Goal: Task Accomplishment & Management: Manage account settings

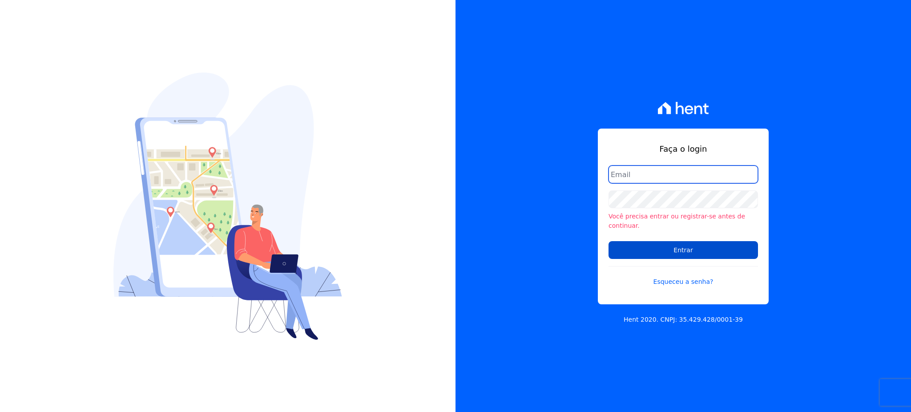
type input "[EMAIL_ADDRESS][PERSON_NAME][DOMAIN_NAME]"
click at [691, 247] on input "Entrar" at bounding box center [682, 250] width 149 height 18
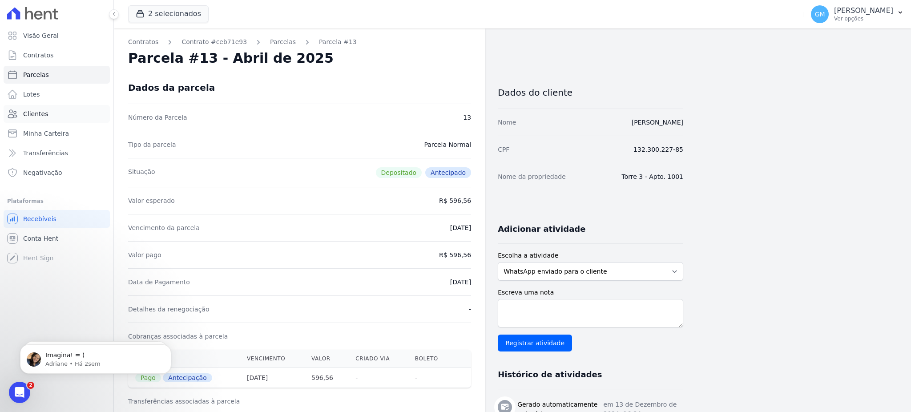
click at [36, 113] on span "Clientes" at bounding box center [35, 113] width 25 height 9
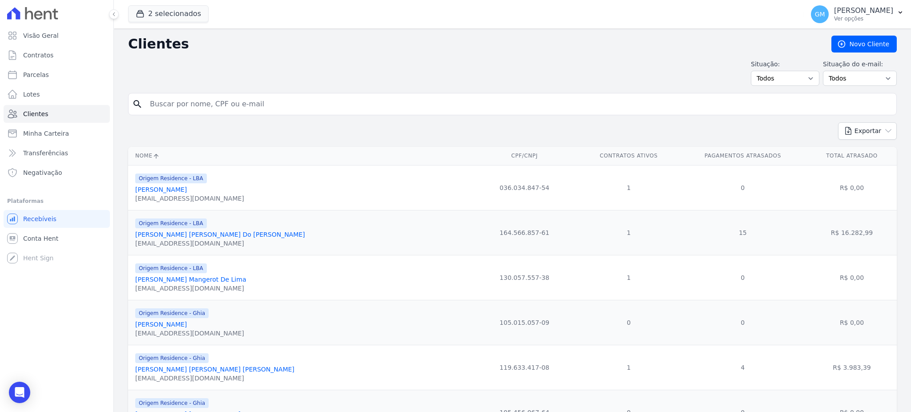
click at [209, 104] on input "search" at bounding box center [519, 104] width 748 height 18
type input "[PERSON_NAME] de [PERSON_NAME]"
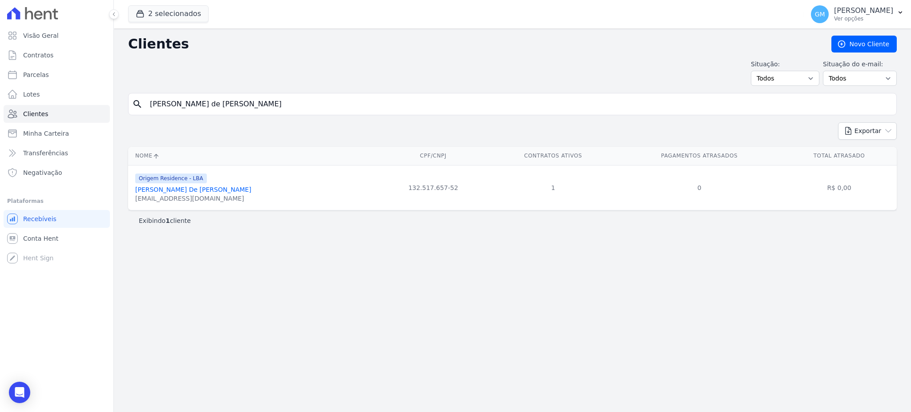
click at [182, 189] on link "Carlos De Jesus Monteiro" at bounding box center [193, 189] width 116 height 7
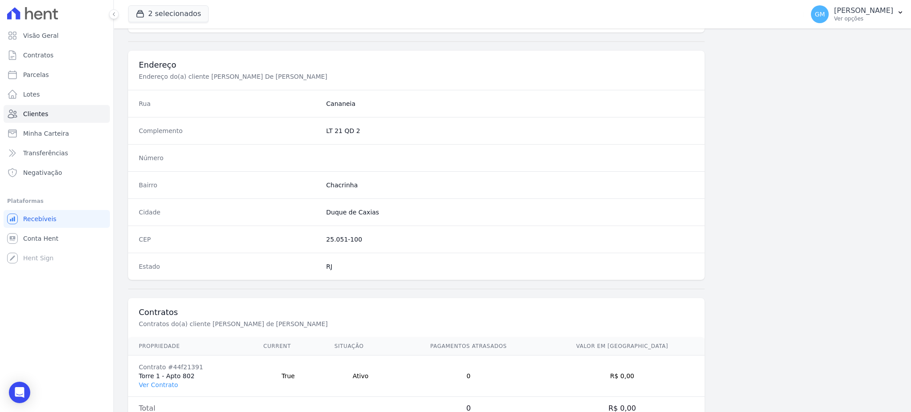
scroll to position [421, 0]
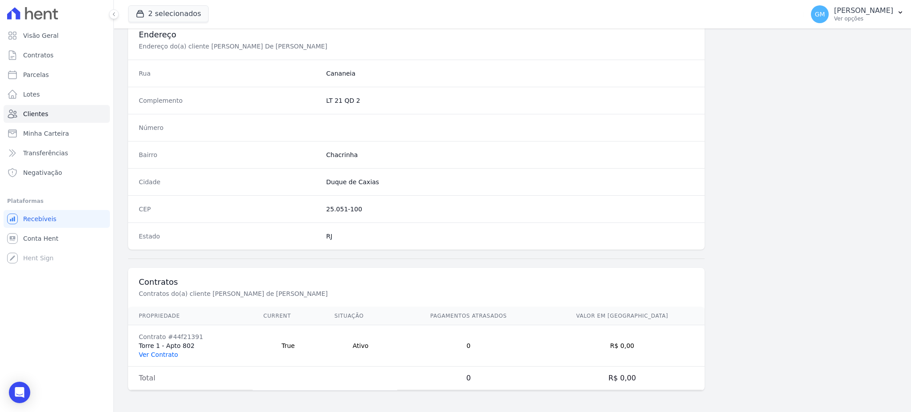
click at [163, 358] on link "Ver Contrato" at bounding box center [158, 354] width 39 height 7
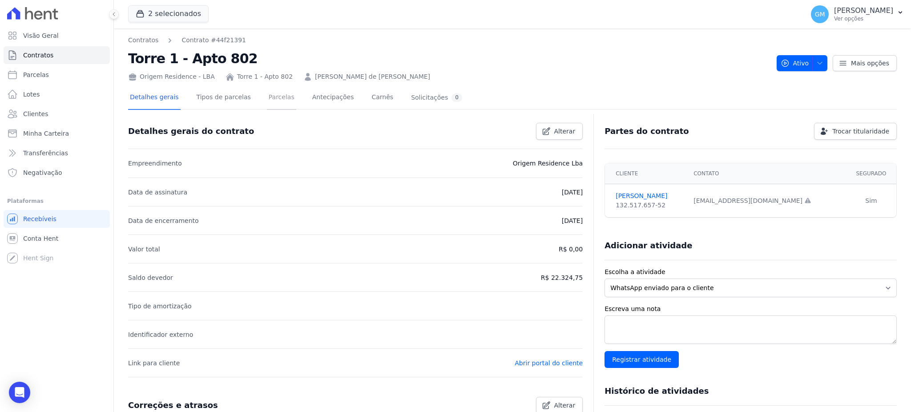
click at [267, 97] on link "Parcelas" at bounding box center [281, 98] width 29 height 24
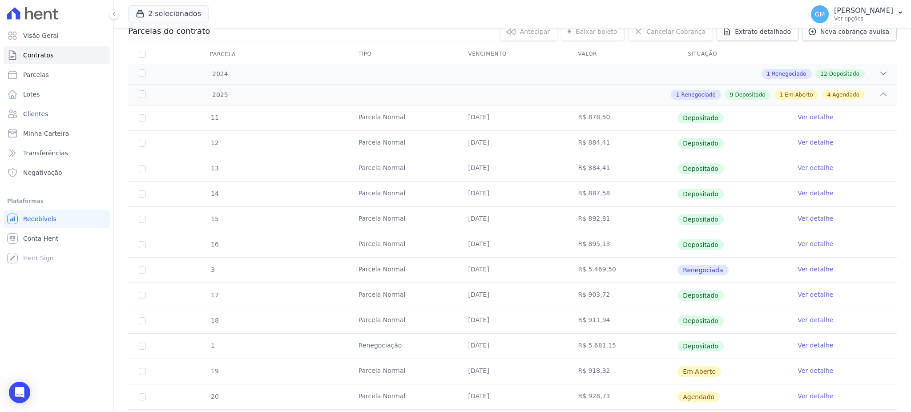
scroll to position [178, 0]
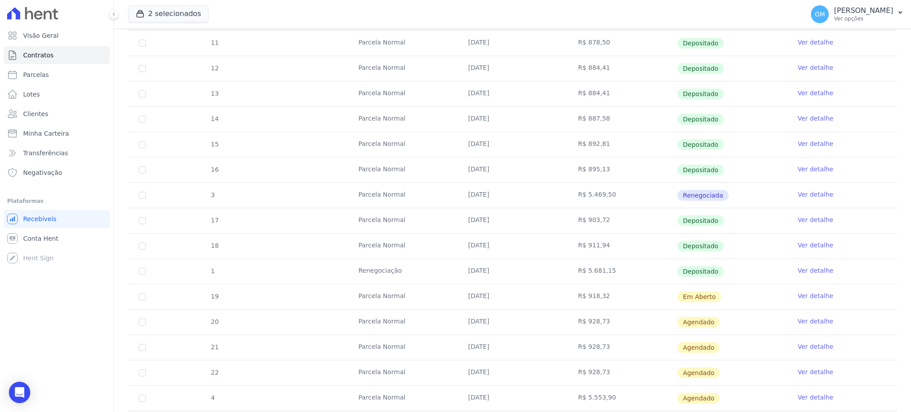
click at [800, 290] on td "Ver detalhe" at bounding box center [842, 296] width 110 height 25
click at [801, 298] on link "Ver detalhe" at bounding box center [816, 295] width 36 height 9
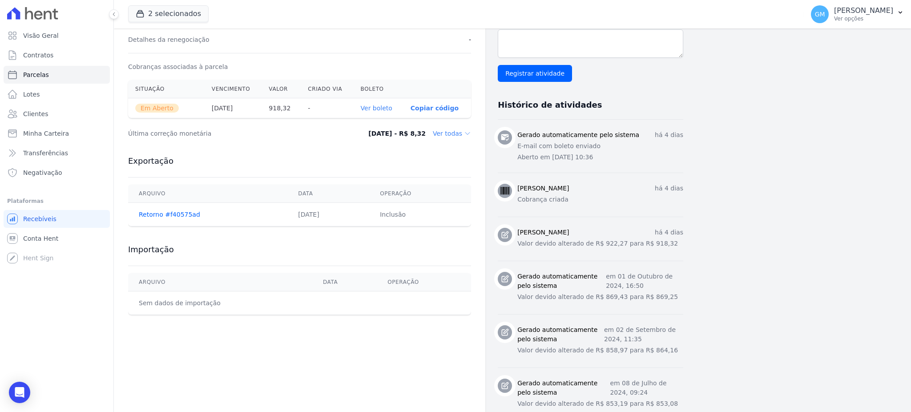
scroll to position [296, 0]
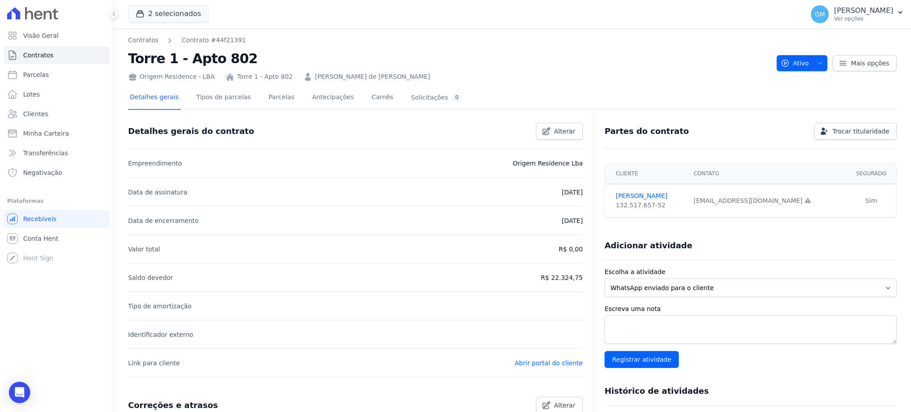
scroll to position [206, 0]
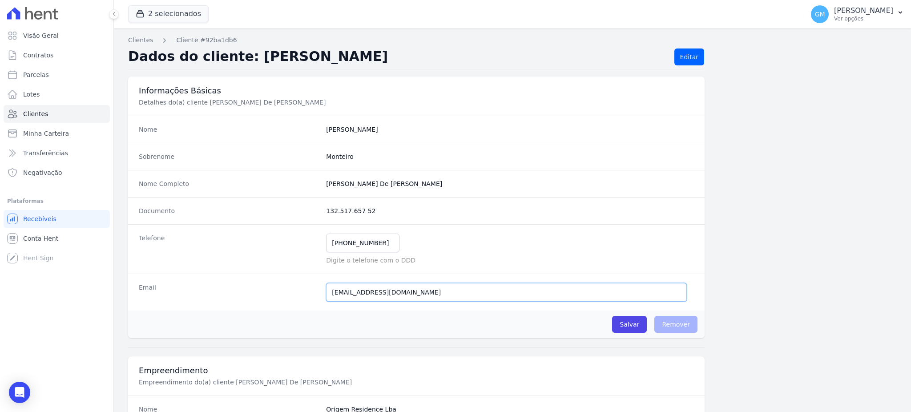
drag, startPoint x: 411, startPoint y: 294, endPoint x: 305, endPoint y: 294, distance: 105.4
click at [305, 294] on div "Email carlinhos240912@gmail.com Email confirmado." at bounding box center [416, 292] width 576 height 37
type input "carlinhos240912@gmail.com"
click at [383, 293] on input "carlinhos240912@gmail.com" at bounding box center [506, 292] width 361 height 19
click at [417, 296] on input "carlinhos240912@gmail.com" at bounding box center [506, 292] width 361 height 19
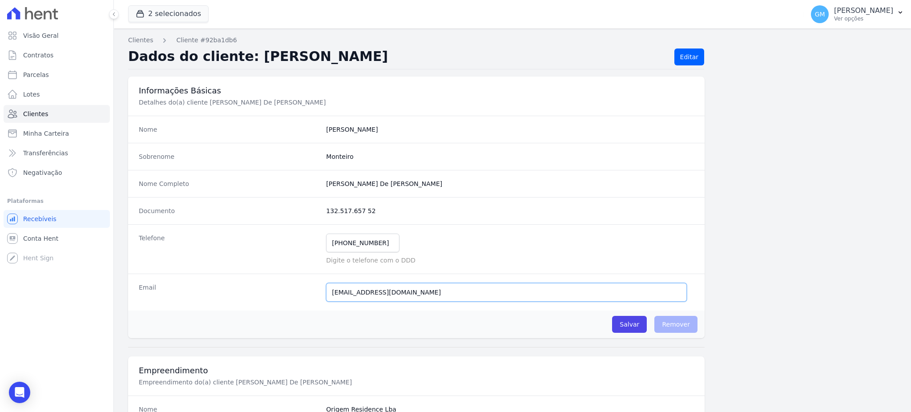
drag, startPoint x: 422, startPoint y: 296, endPoint x: 300, endPoint y: 298, distance: 122.3
click at [300, 298] on div "Email carlinhos240912@gmail.com Email confirmado." at bounding box center [416, 292] width 576 height 37
click at [57, 110] on link "Clientes" at bounding box center [57, 114] width 106 height 18
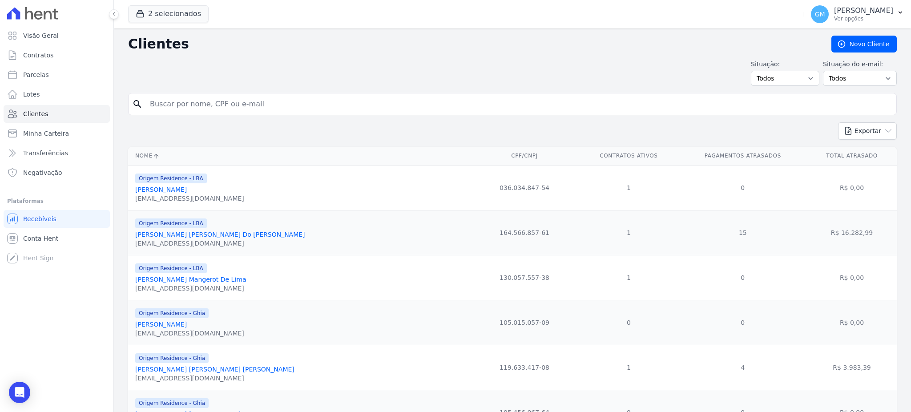
click at [184, 100] on input "search" at bounding box center [519, 104] width 748 height 18
paste input "Rosana Hollanda Vieira da Silva"
type input "Rosana Hollanda Vieira da Silva"
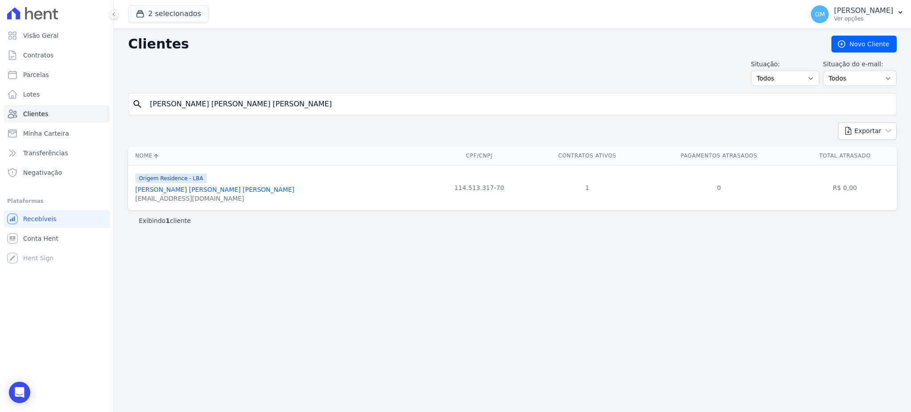
click at [189, 189] on link "Rosana Hollanda Vieira Da Silva" at bounding box center [214, 189] width 159 height 7
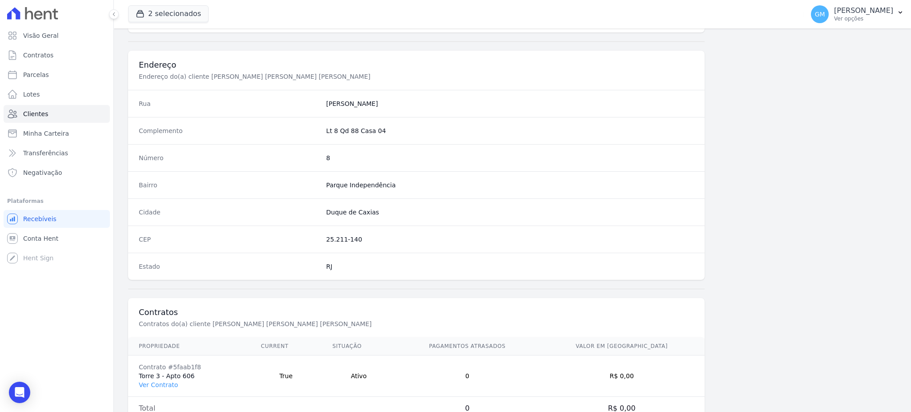
scroll to position [421, 0]
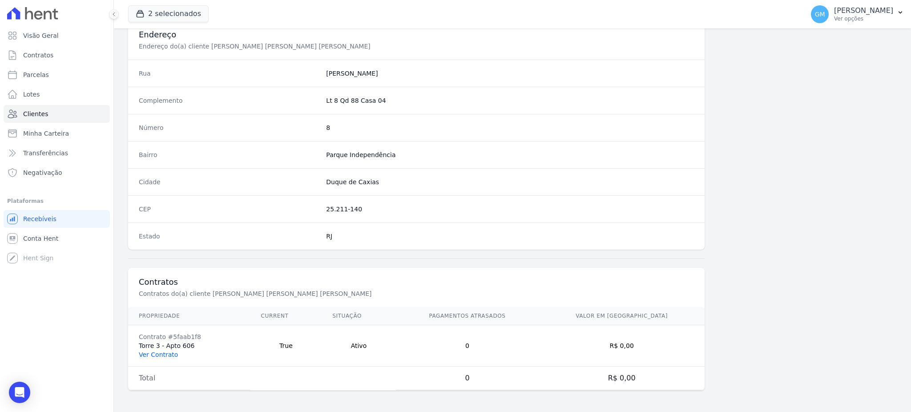
click at [171, 355] on link "Ver Contrato" at bounding box center [158, 354] width 39 height 7
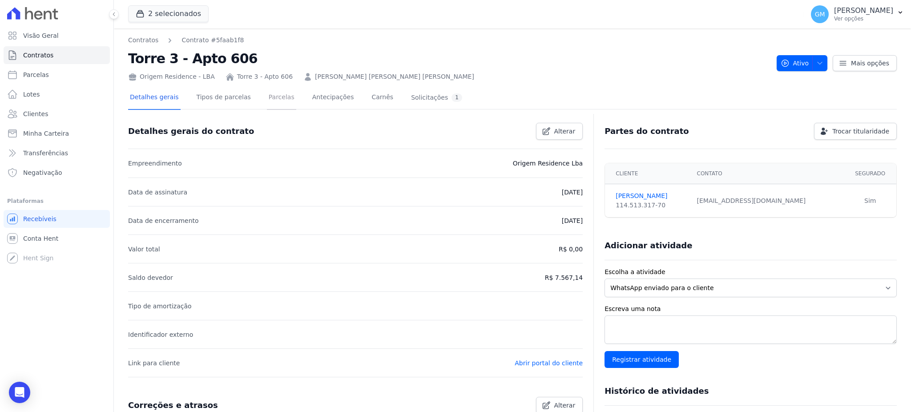
click at [267, 104] on link "Parcelas" at bounding box center [281, 98] width 29 height 24
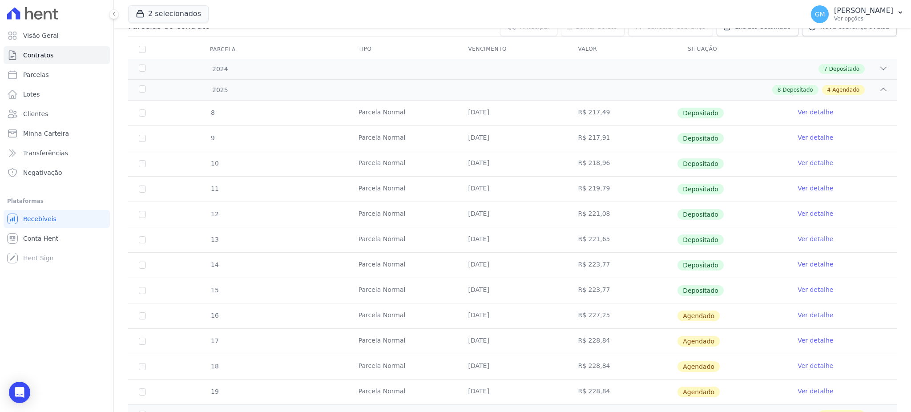
scroll to position [189, 0]
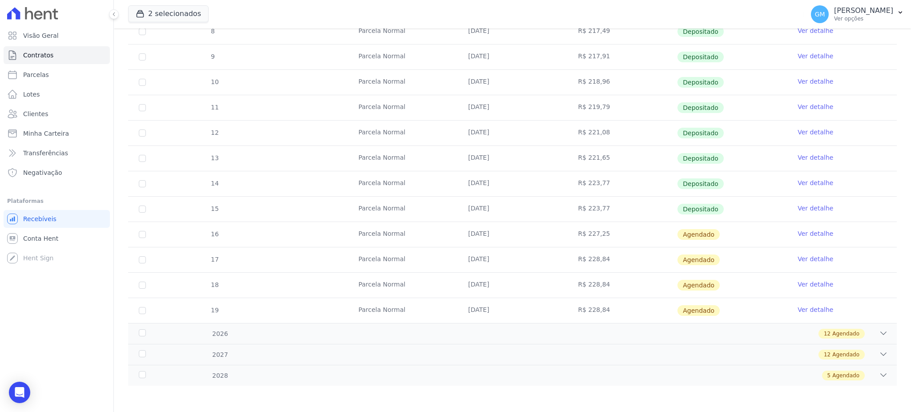
click at [809, 204] on link "Ver detalhe" at bounding box center [816, 208] width 36 height 9
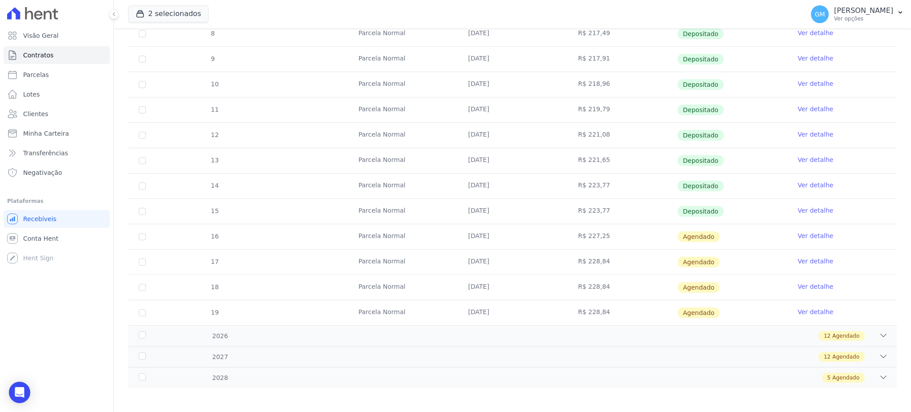
scroll to position [189, 0]
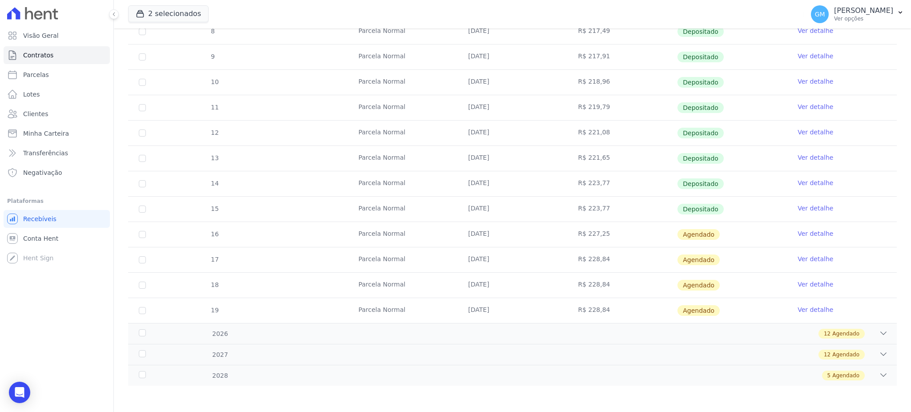
click at [802, 231] on link "Ver detalhe" at bounding box center [816, 233] width 36 height 9
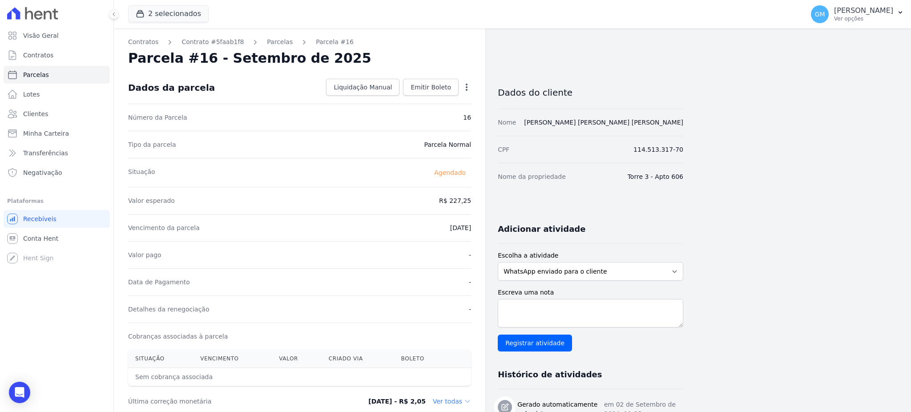
click at [468, 81] on div "Open options Alterar Antecipar" at bounding box center [465, 88] width 12 height 15
click at [467, 83] on icon "button" at bounding box center [466, 87] width 9 height 9
click at [423, 96] on link "Alterar" at bounding box center [428, 99] width 78 height 16
drag, startPoint x: 420, startPoint y: 197, endPoint x: 483, endPoint y: 199, distance: 62.7
click at [483, 199] on div "Contratos Contrato #5faab1f8 Parcelas Parcela #16 Parcela #16 - Setembro de 202…" at bounding box center [299, 345] width 371 height 634
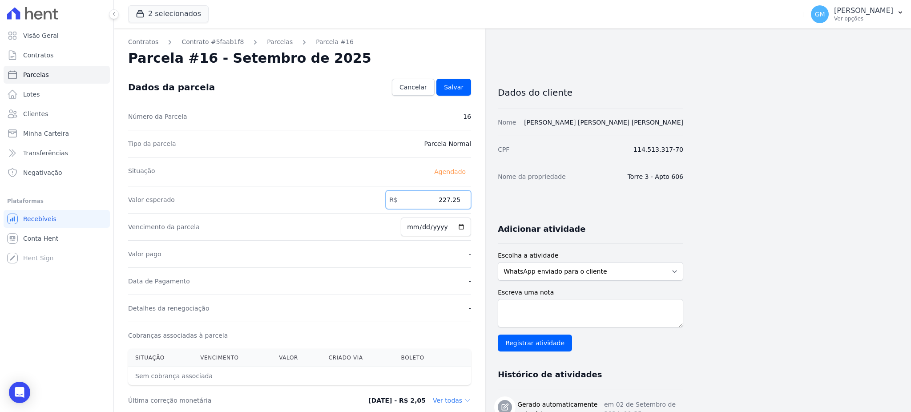
paste input "5.33"
type input "225.33"
click at [464, 92] on link "Salvar" at bounding box center [453, 87] width 35 height 17
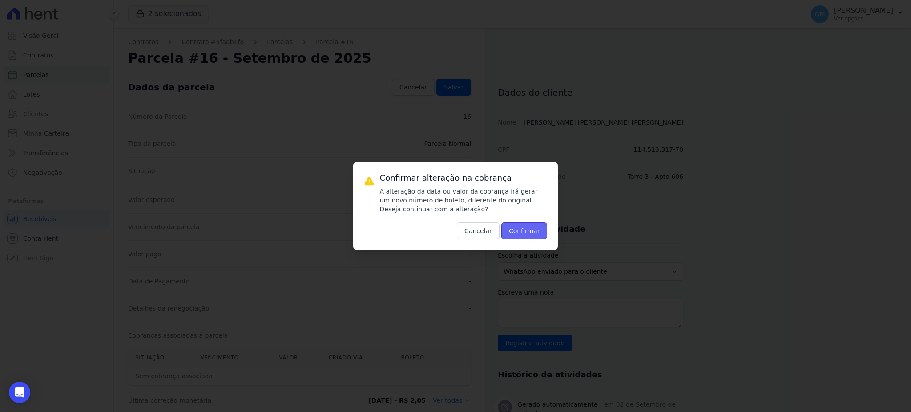
click at [532, 238] on button "Confirmar" at bounding box center [524, 230] width 46 height 17
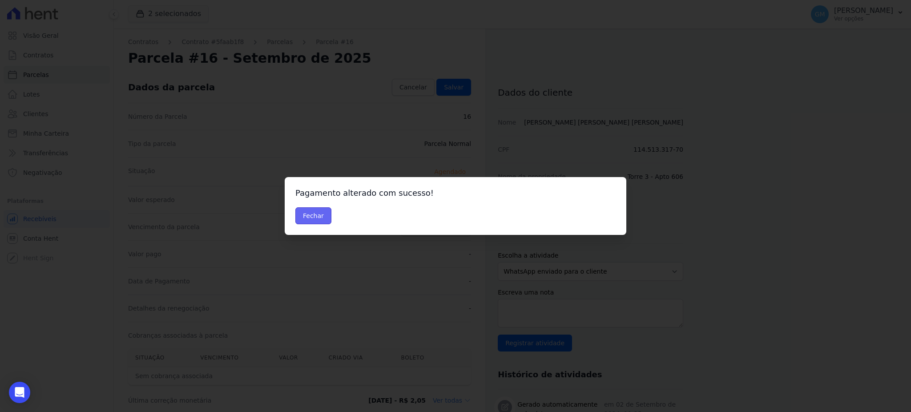
click at [322, 221] on button "Fechar" at bounding box center [313, 215] width 36 height 17
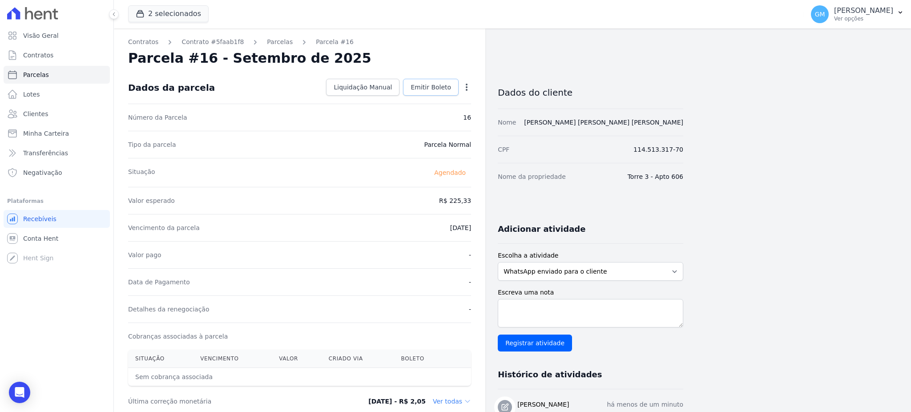
click at [427, 82] on link "Emitir Boleto" at bounding box center [431, 87] width 56 height 17
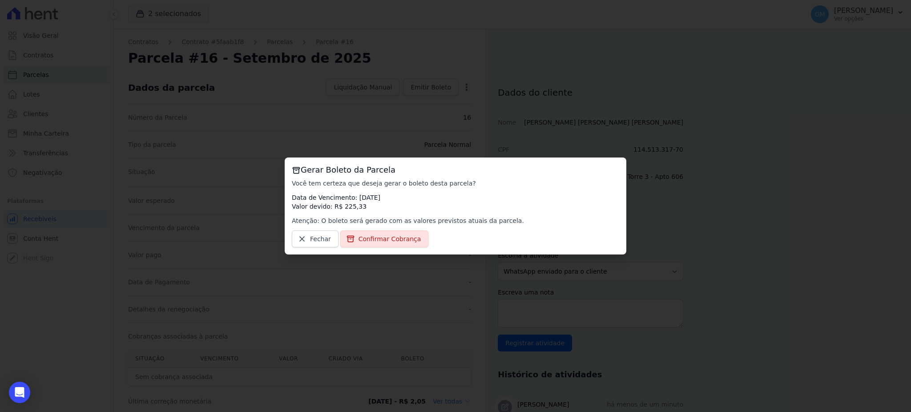
click at [386, 248] on div "Gerar Boleto da Parcela Você tem certeza que deseja gerar o boleto desta parcel…" at bounding box center [456, 205] width 342 height 97
click at [381, 234] on link "Confirmar Cobrança" at bounding box center [384, 238] width 89 height 17
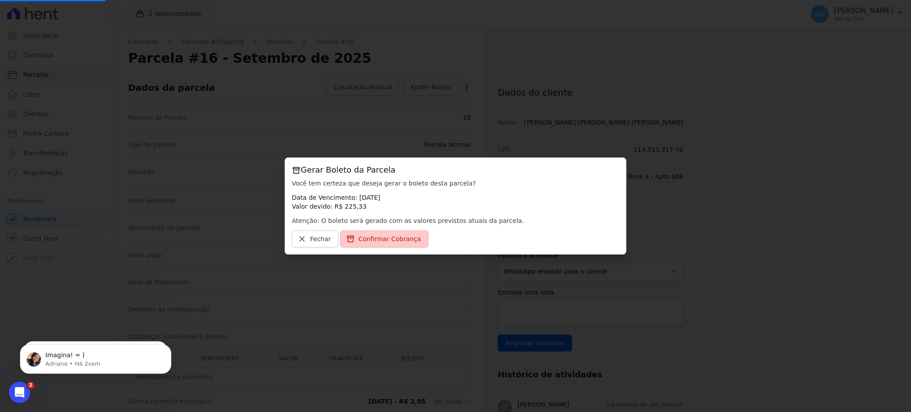
click at [383, 239] on span "Confirmar Cobrança" at bounding box center [389, 238] width 63 height 9
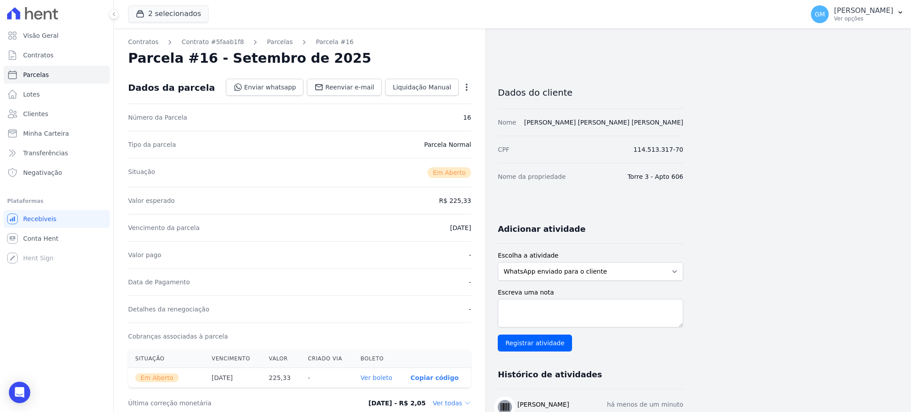
click at [382, 375] on link "Ver boleto" at bounding box center [377, 377] width 32 height 7
drag, startPoint x: 50, startPoint y: 117, endPoint x: 62, endPoint y: 120, distance: 11.8
click at [50, 117] on link "Clientes" at bounding box center [57, 114] width 106 height 18
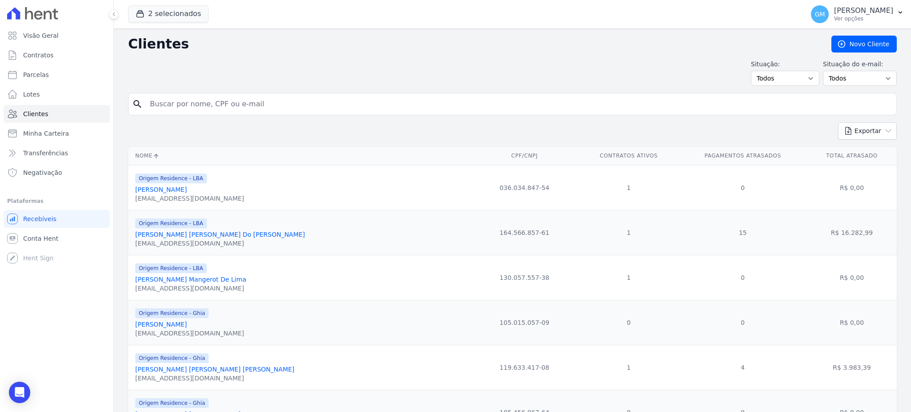
click at [237, 106] on input "search" at bounding box center [519, 104] width 748 height 18
paste input "Lucas de Oliveira Salles Alves"
type input "Lucas de Oliveira Salles Alves"
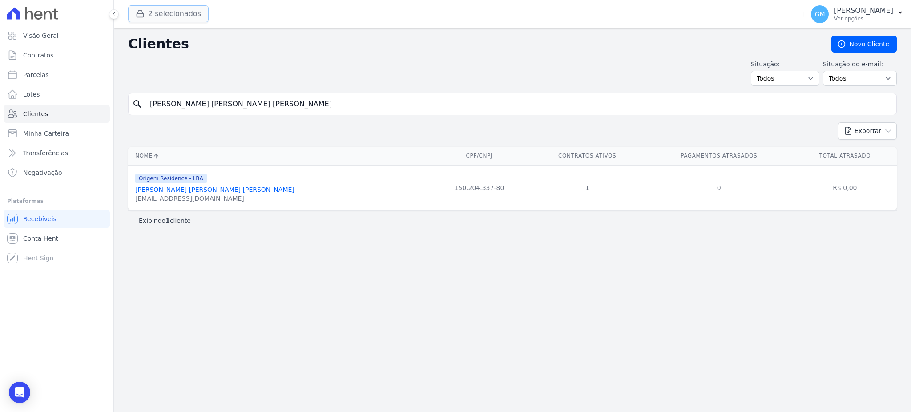
click at [151, 7] on button "2 selecionados" at bounding box center [168, 13] width 81 height 17
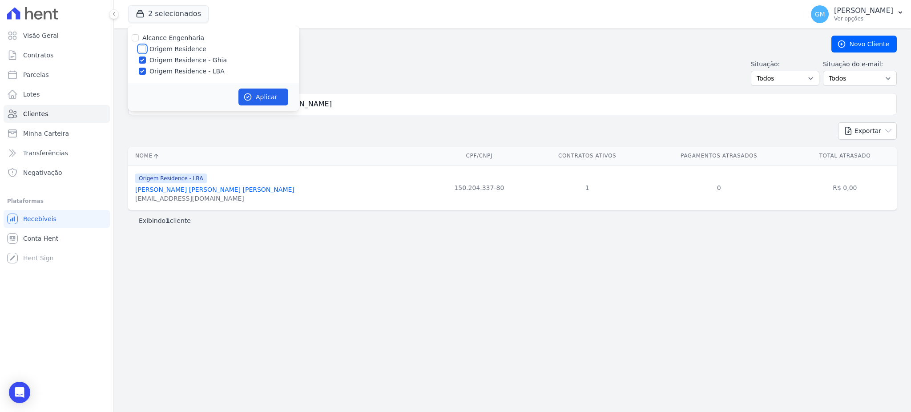
click at [143, 49] on input "Origem Residence" at bounding box center [142, 48] width 7 height 7
checkbox input "true"
click at [266, 97] on button "Aplicar" at bounding box center [263, 97] width 50 height 17
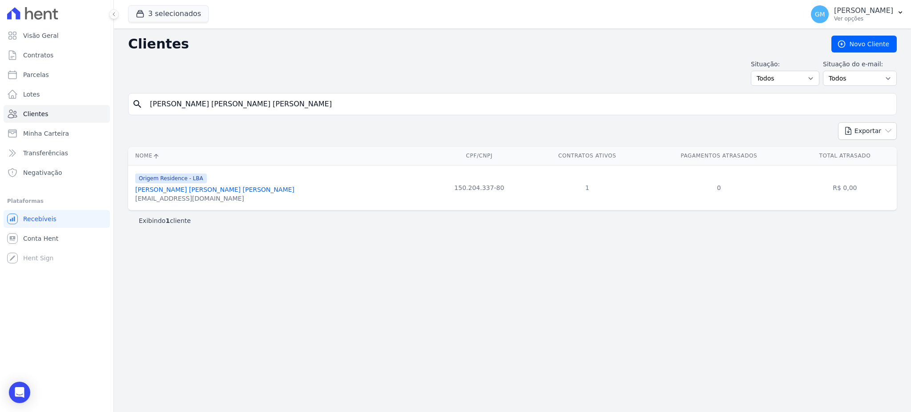
click at [183, 195] on div "lucasalles20@gmail.com" at bounding box center [214, 198] width 159 height 9
click at [188, 189] on link "Lucas De Oliveira Salles Alves" at bounding box center [214, 189] width 159 height 7
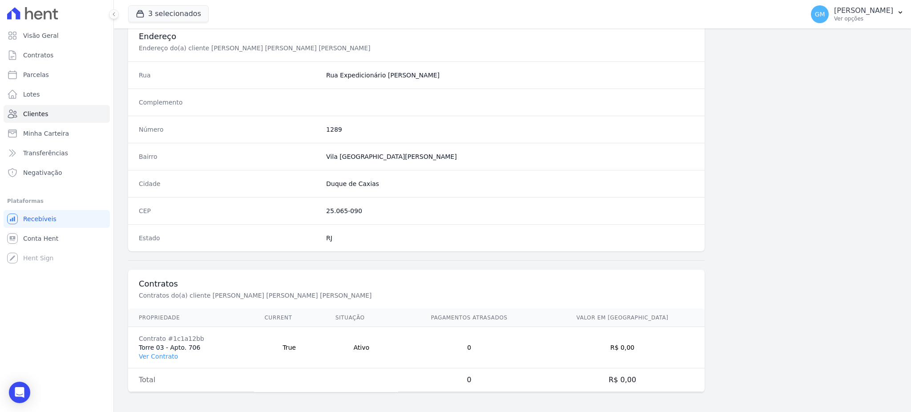
scroll to position [421, 0]
click at [169, 352] on link "Ver Contrato" at bounding box center [158, 354] width 39 height 7
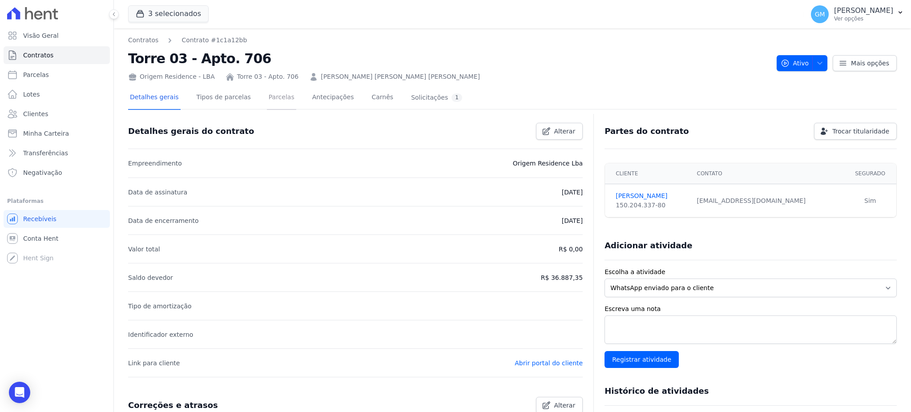
click at [267, 103] on link "Parcelas" at bounding box center [281, 98] width 29 height 24
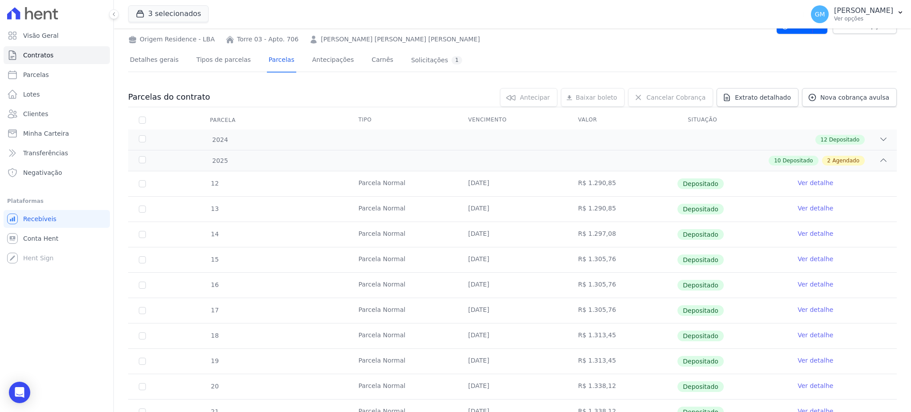
scroll to position [178, 0]
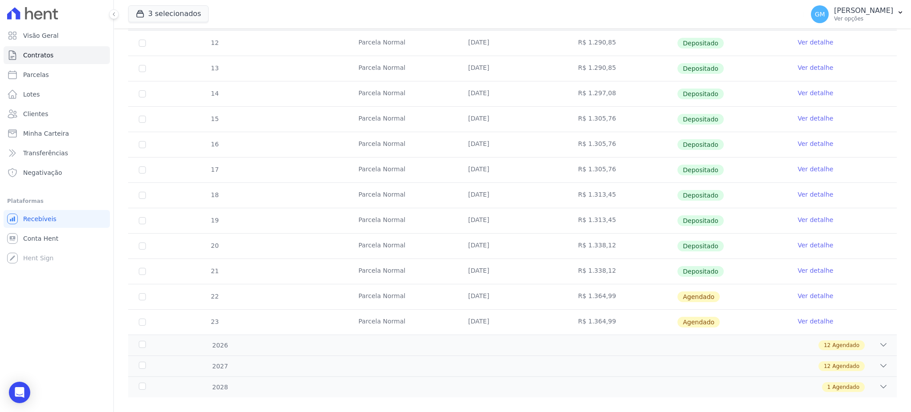
click at [799, 268] on link "Ver detalhe" at bounding box center [816, 270] width 36 height 9
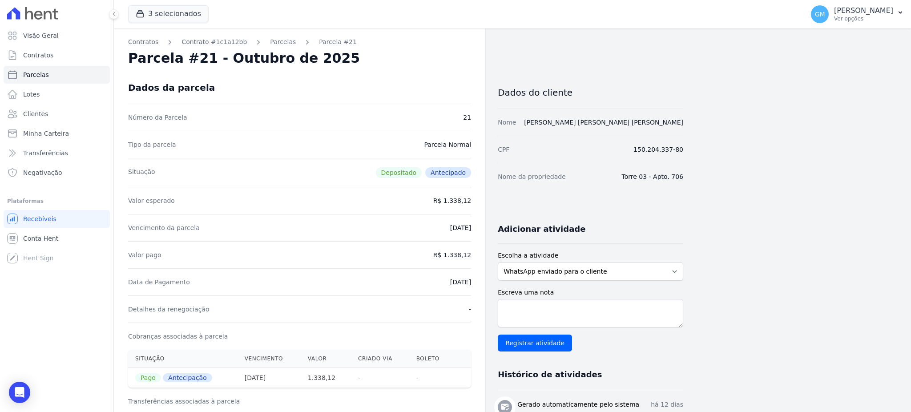
click at [403, 45] on nav "Contratos Contrato #1c1a12bb Parcelas Parcela #21" at bounding box center [299, 41] width 343 height 9
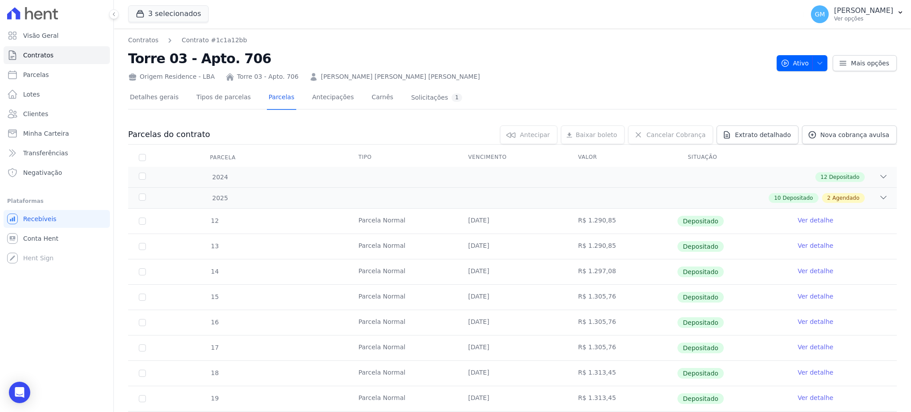
scroll to position [118, 0]
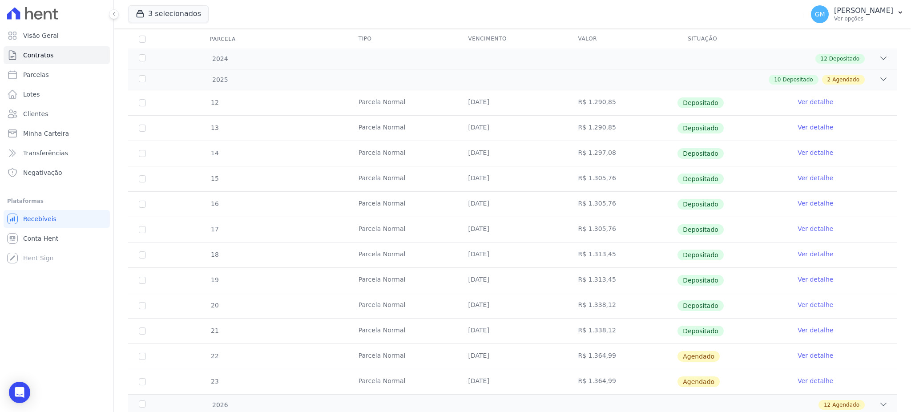
click at [808, 350] on td "Ver detalhe" at bounding box center [842, 356] width 110 height 25
click at [807, 352] on link "Ver detalhe" at bounding box center [816, 355] width 36 height 9
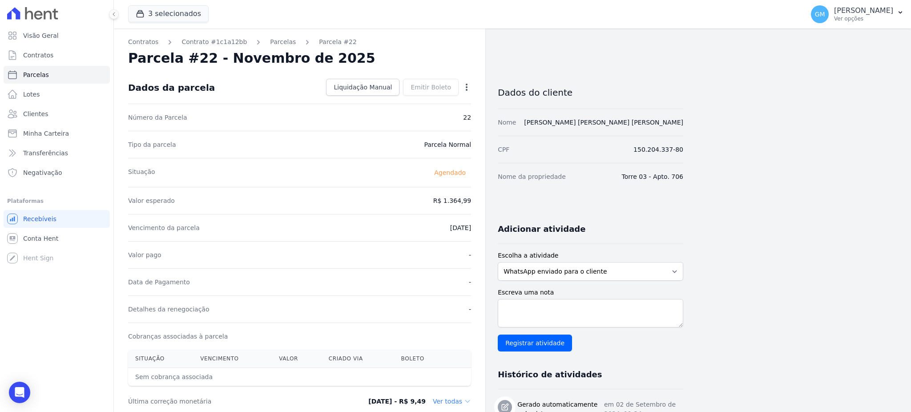
click at [466, 83] on icon "button" at bounding box center [466, 87] width 9 height 9
click at [419, 99] on link "Alterar" at bounding box center [428, 99] width 78 height 16
drag, startPoint x: 437, startPoint y: 203, endPoint x: 477, endPoint y: 206, distance: 40.2
paste input ".34748"
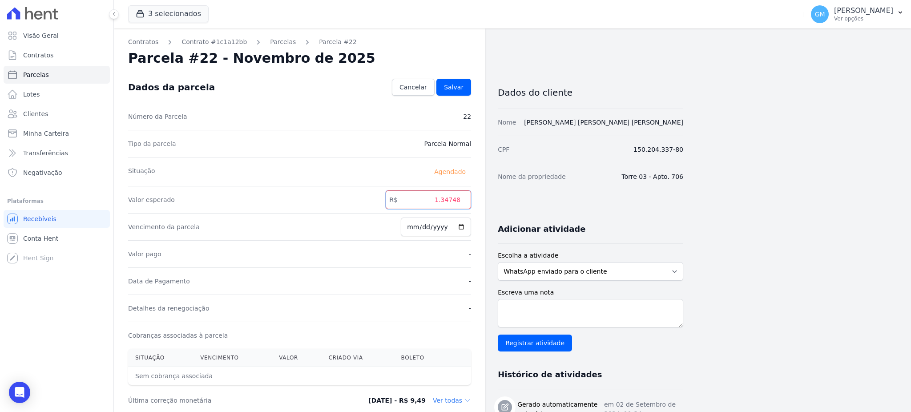
click at [443, 201] on input "1.34748" at bounding box center [428, 199] width 85 height 19
type input "1347.48"
click at [449, 95] on link "Salvar" at bounding box center [453, 87] width 35 height 17
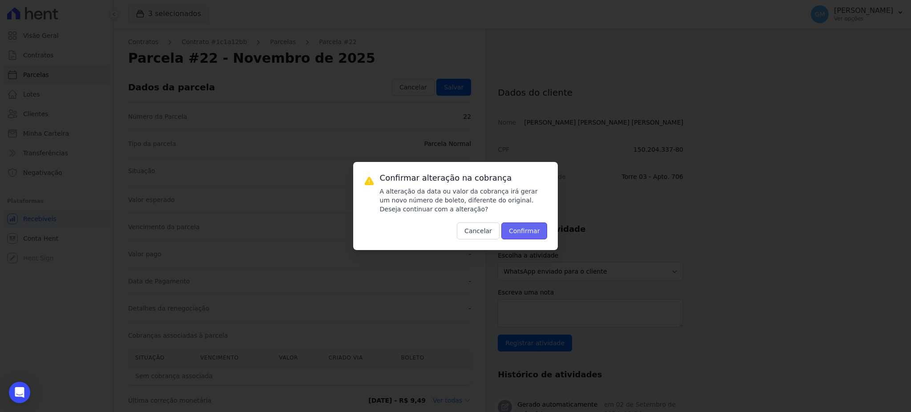
click at [536, 230] on button "Confirmar" at bounding box center [524, 230] width 46 height 17
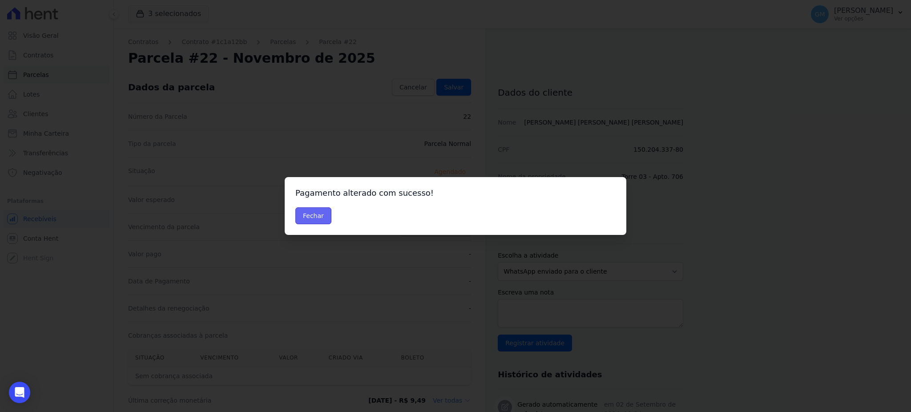
click at [316, 218] on button "Fechar" at bounding box center [313, 215] width 36 height 17
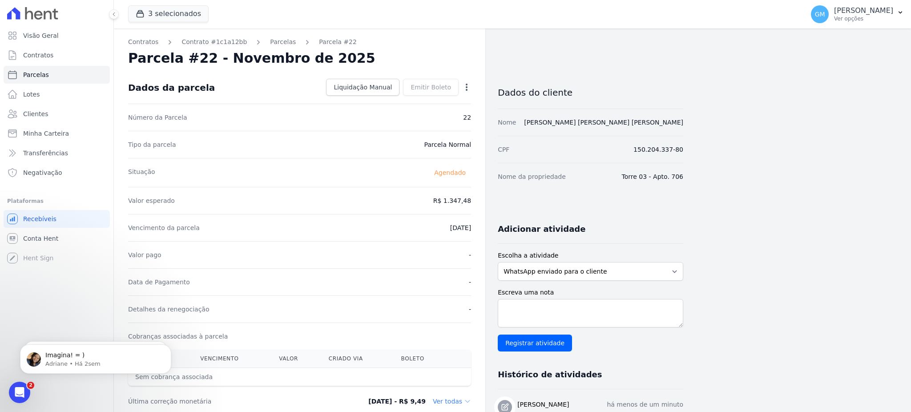
click at [442, 150] on div "Tipo da parcela Parcela Normal" at bounding box center [299, 144] width 343 height 27
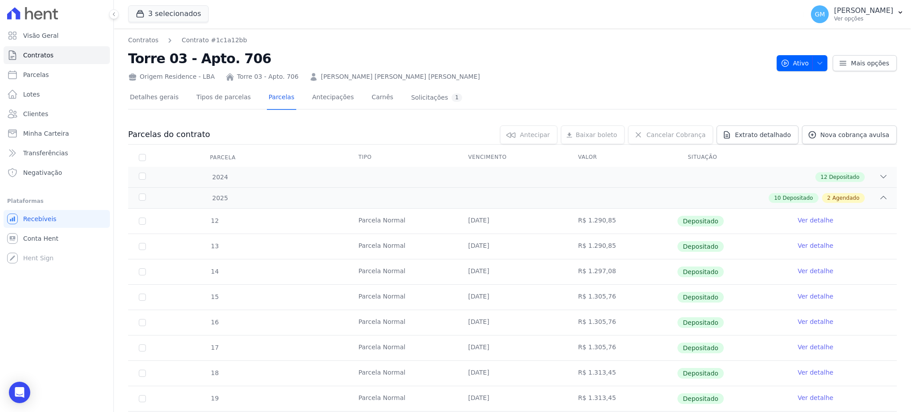
scroll to position [178, 0]
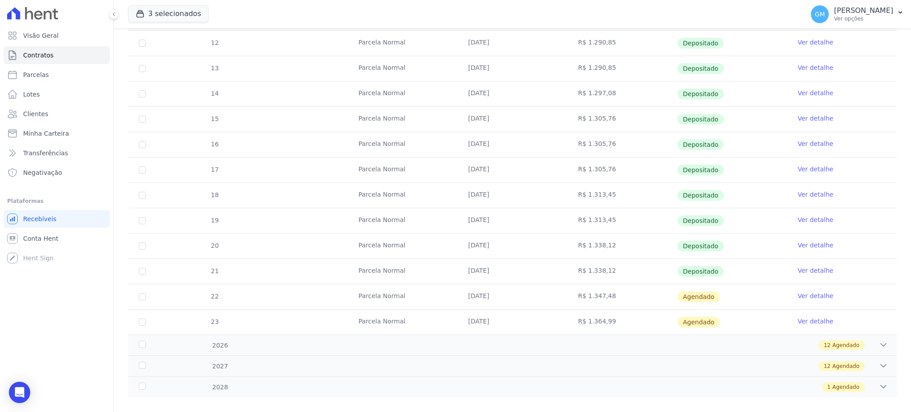
click at [808, 271] on link "Ver detalhe" at bounding box center [816, 270] width 36 height 9
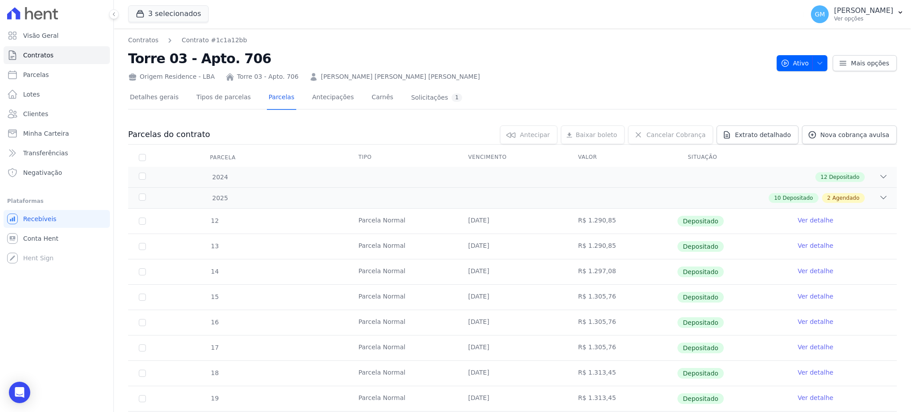
scroll to position [189, 0]
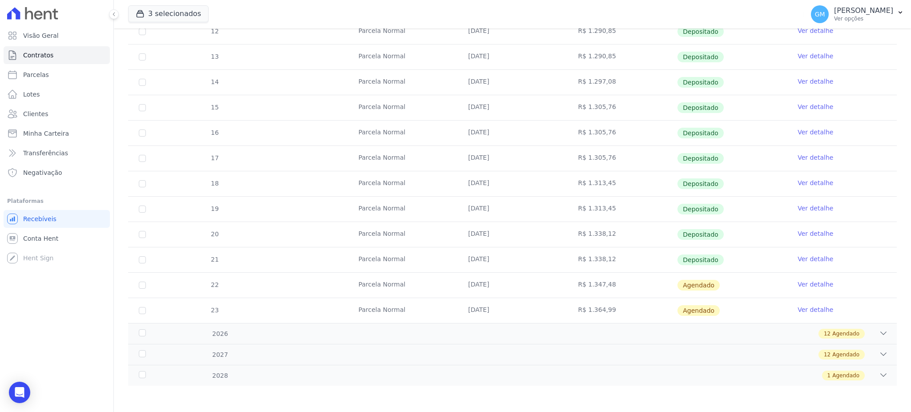
click at [813, 283] on link "Ver detalhe" at bounding box center [816, 284] width 36 height 9
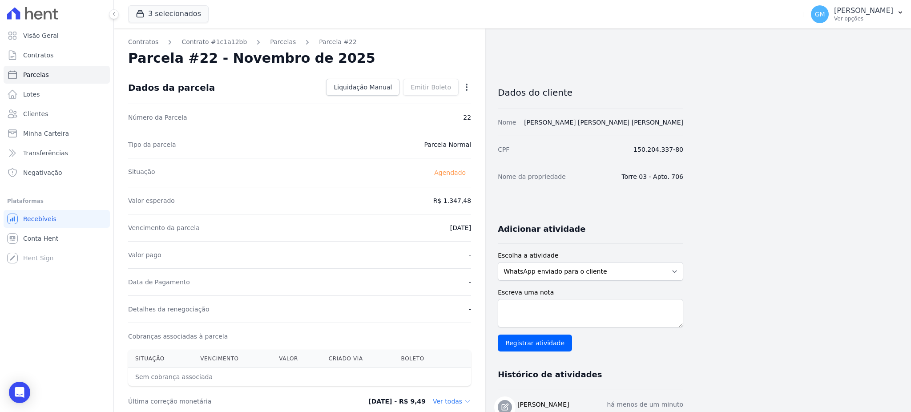
click at [466, 85] on icon "button" at bounding box center [467, 87] width 2 height 7
click at [414, 110] on link "Antecipar" at bounding box center [428, 115] width 78 height 16
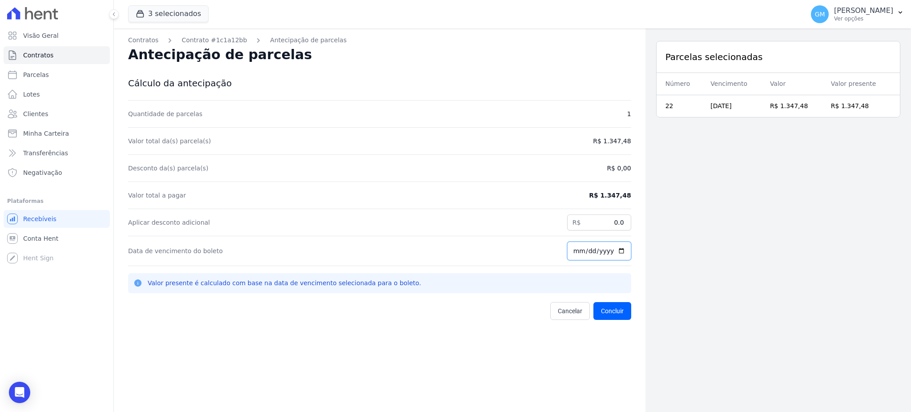
click at [618, 251] on input "2025-09-08" at bounding box center [599, 251] width 64 height 19
type input "2025-09-10"
click at [604, 312] on button "Concluir" at bounding box center [612, 311] width 38 height 18
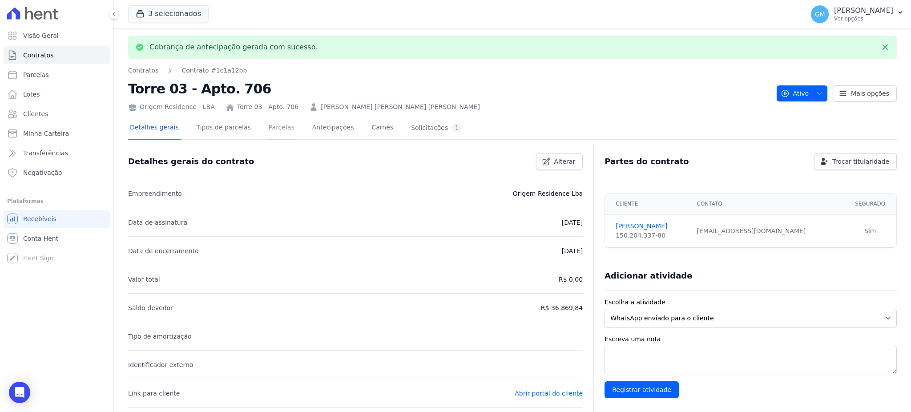
click at [267, 126] on link "Parcelas" at bounding box center [281, 129] width 29 height 24
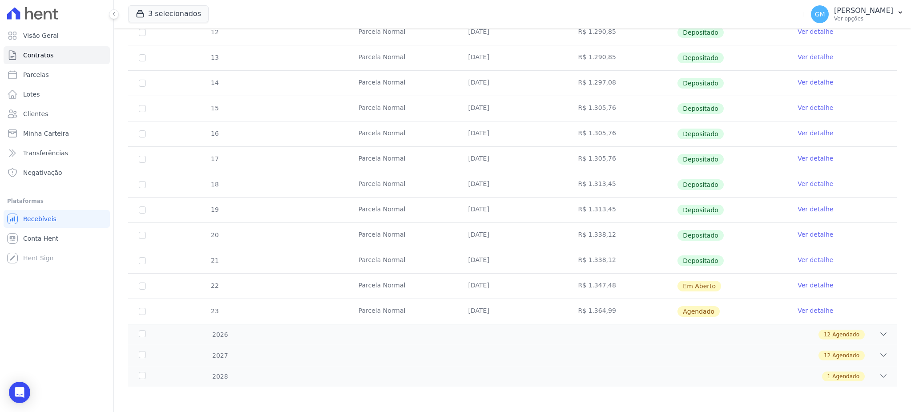
scroll to position [189, 0]
click at [818, 287] on link "Ver detalhe" at bounding box center [816, 284] width 36 height 9
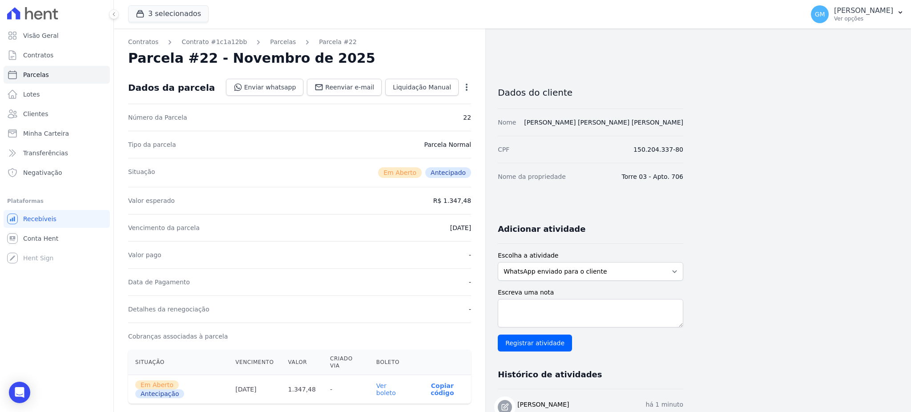
scroll to position [118, 0]
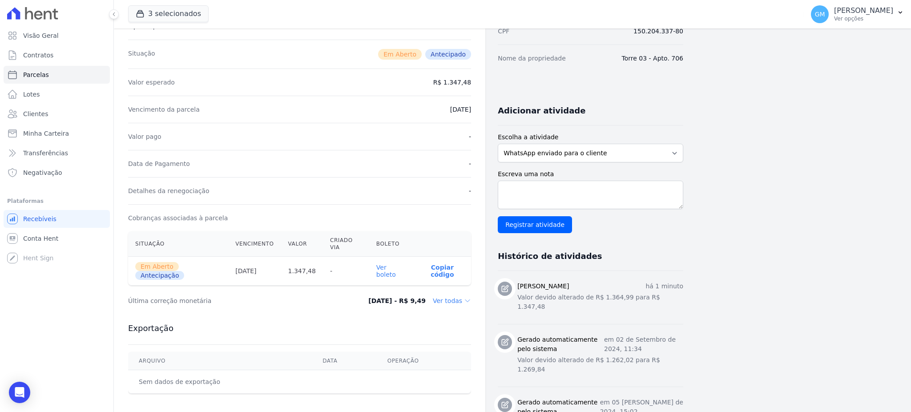
click at [395, 264] on link "Ver boleto" at bounding box center [386, 271] width 20 height 14
click at [45, 110] on link "Clientes" at bounding box center [57, 114] width 106 height 18
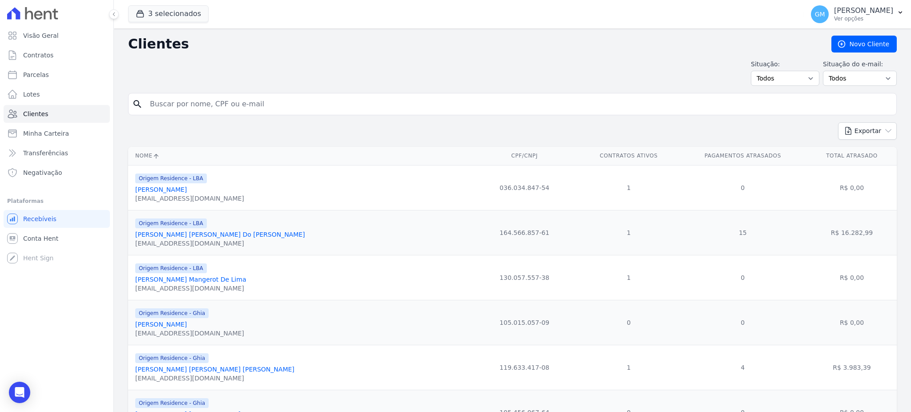
click at [161, 101] on input "search" at bounding box center [519, 104] width 748 height 18
type input "Dayse Lucia De Moraes Pacheco"
drag, startPoint x: 259, startPoint y: 97, endPoint x: 137, endPoint y: 112, distance: 123.6
click at [137, 112] on div "search Dayse Lucia De Moraes Pacheco" at bounding box center [512, 104] width 769 height 22
click at [75, 73] on link "Parcelas" at bounding box center [57, 75] width 106 height 18
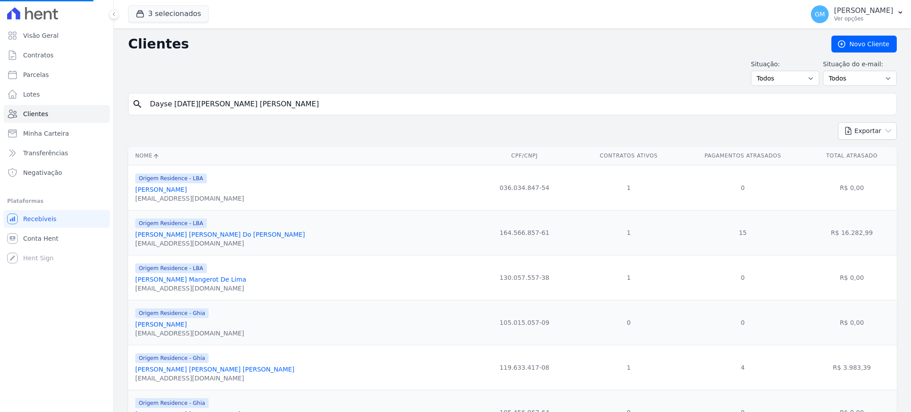
select select
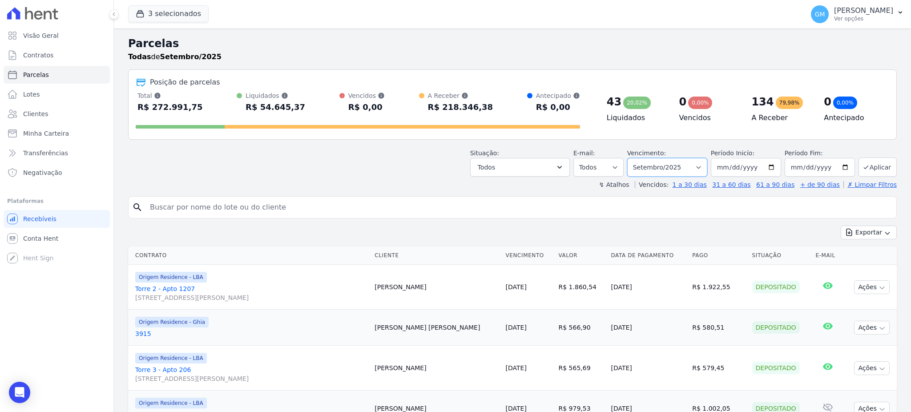
click at [685, 167] on select "Filtrar por período ──────── Todos os meses Maio/2023 Junho/2023 Julho/2023 Ago…" at bounding box center [667, 167] width 80 height 19
select select "all"
click at [631, 158] on select "Filtrar por período ──────── Todos os meses Maio/2023 Junho/2023 Julho/2023 Ago…" at bounding box center [667, 167] width 80 height 19
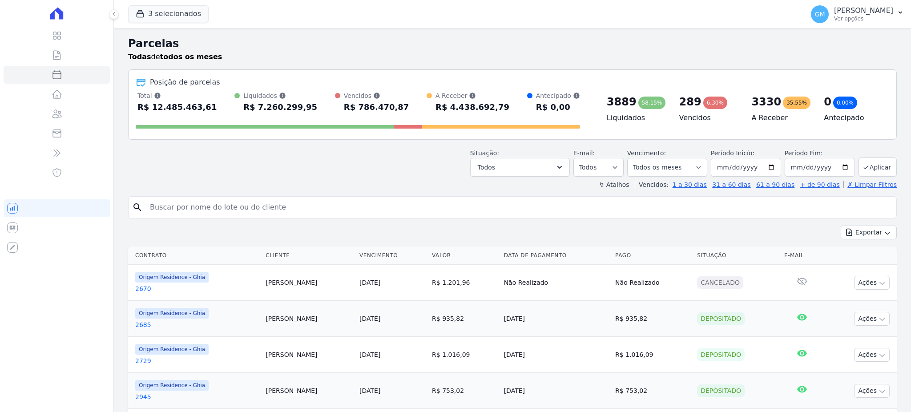
select select
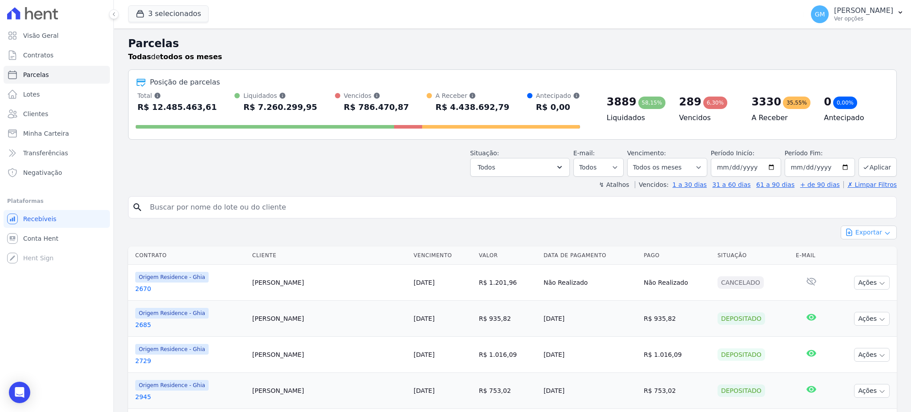
click at [868, 233] on button "Exportar" at bounding box center [869, 233] width 56 height 14
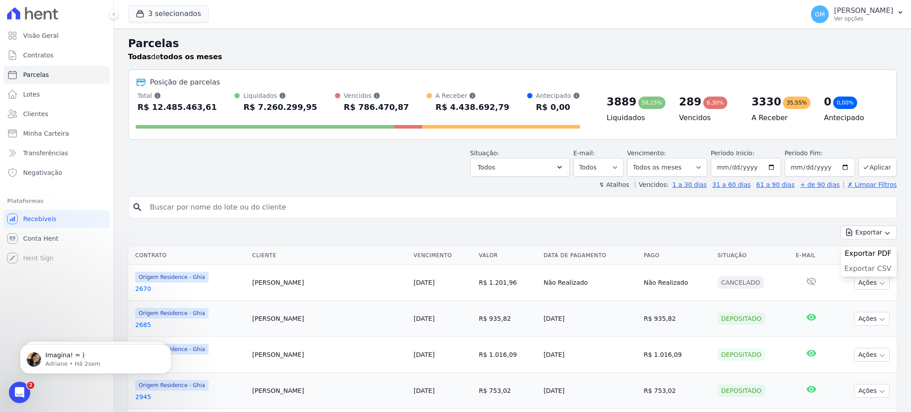
click at [865, 267] on span "Exportar CSV" at bounding box center [867, 268] width 47 height 9
